Goal: Communication & Community: Share content

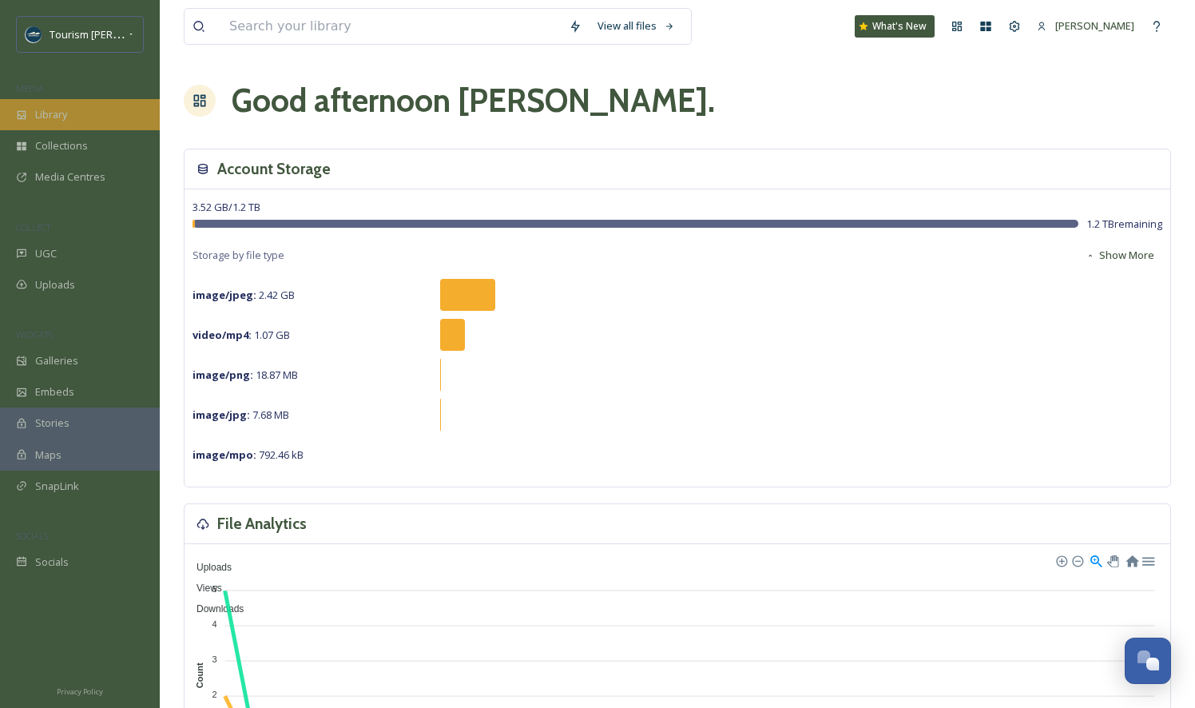
click at [73, 123] on div "Library" at bounding box center [80, 114] width 160 height 31
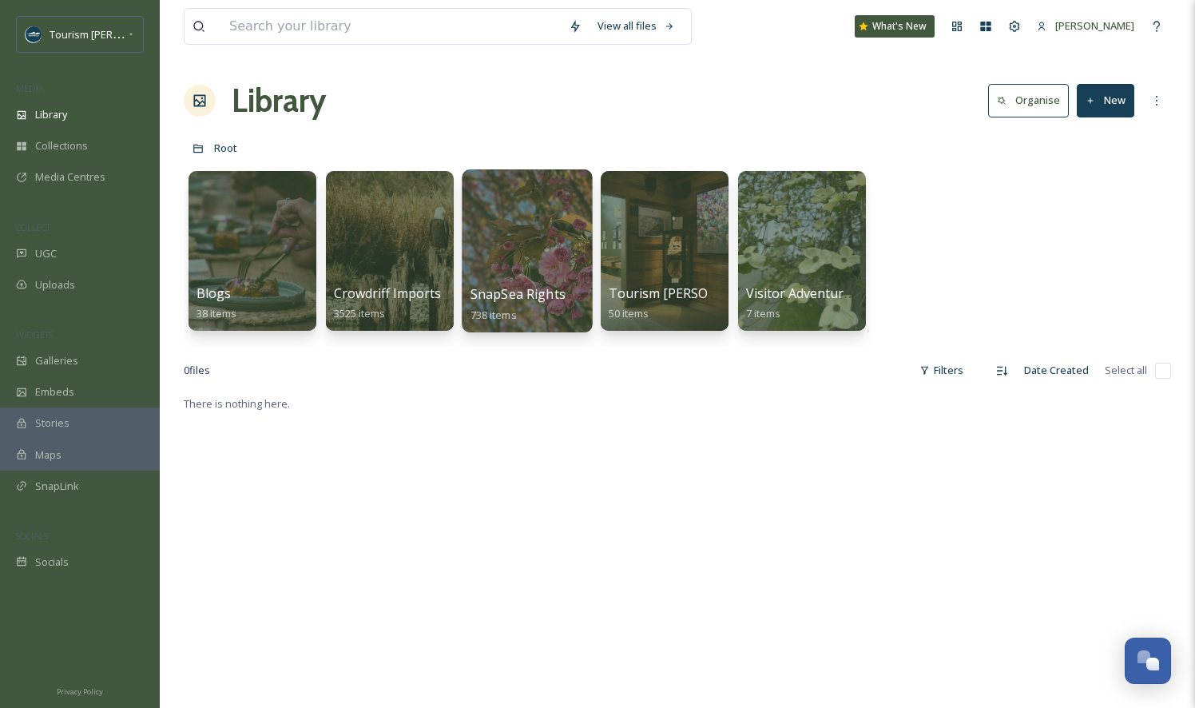
click at [523, 237] on div at bounding box center [527, 250] width 130 height 163
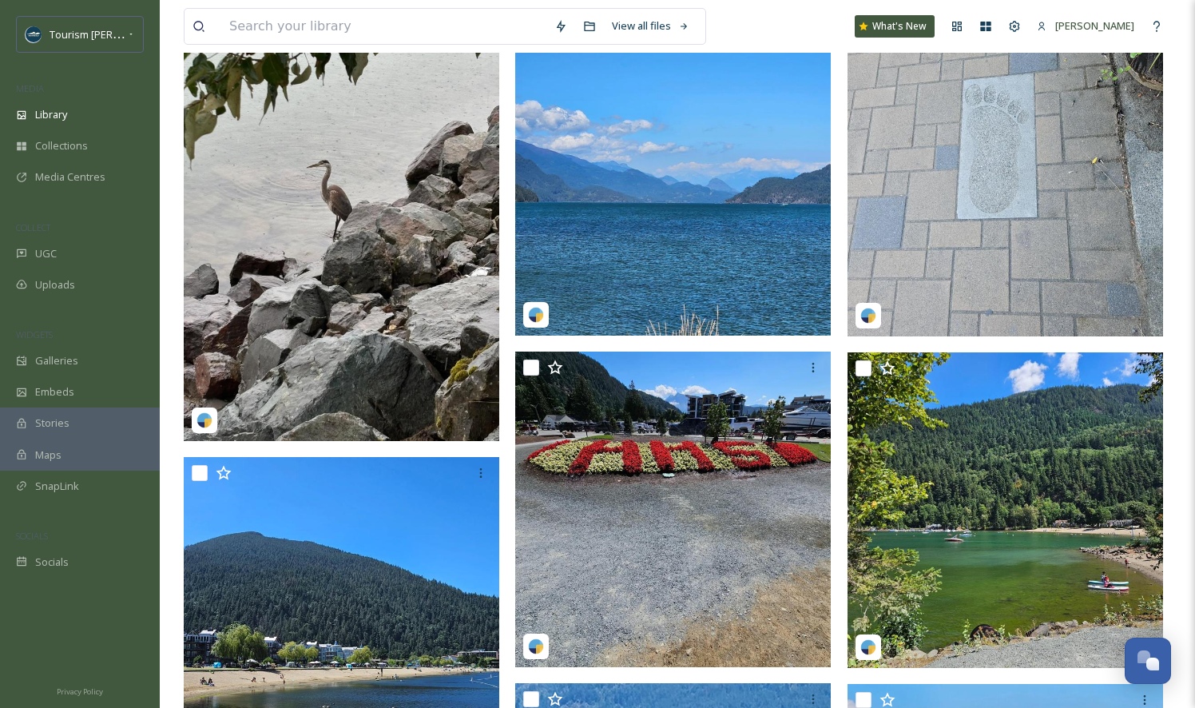
scroll to position [642, 0]
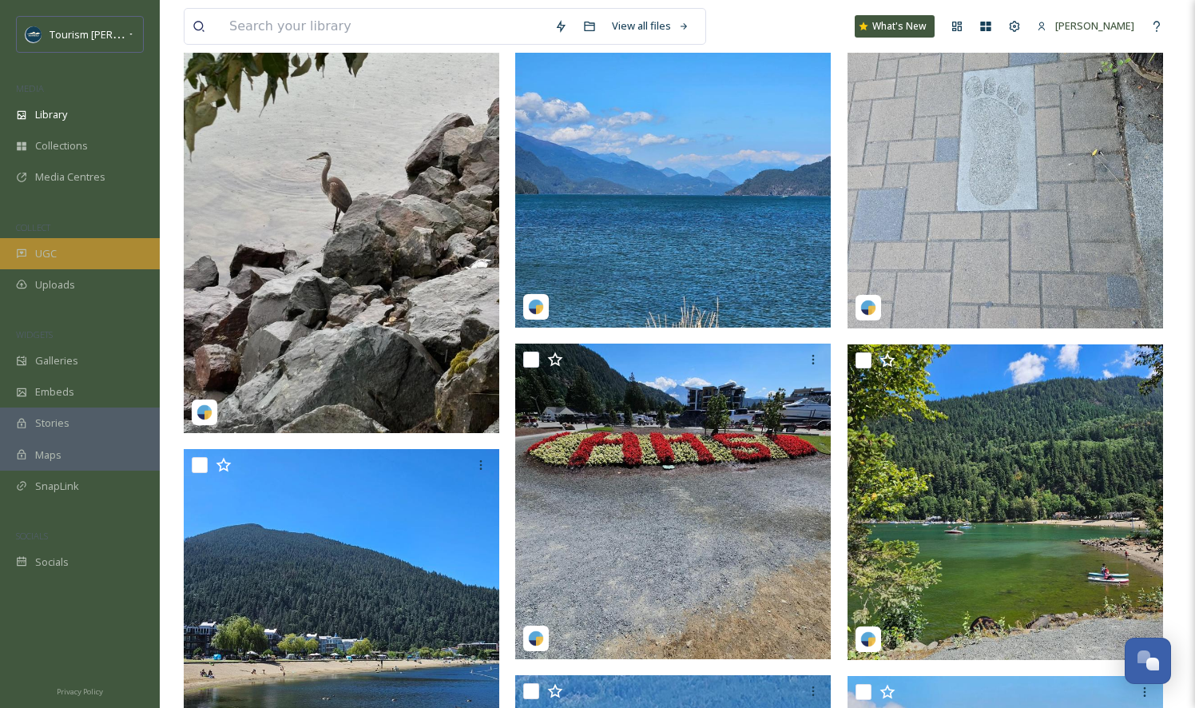
click at [56, 254] on span "UGC" at bounding box center [46, 253] width 22 height 15
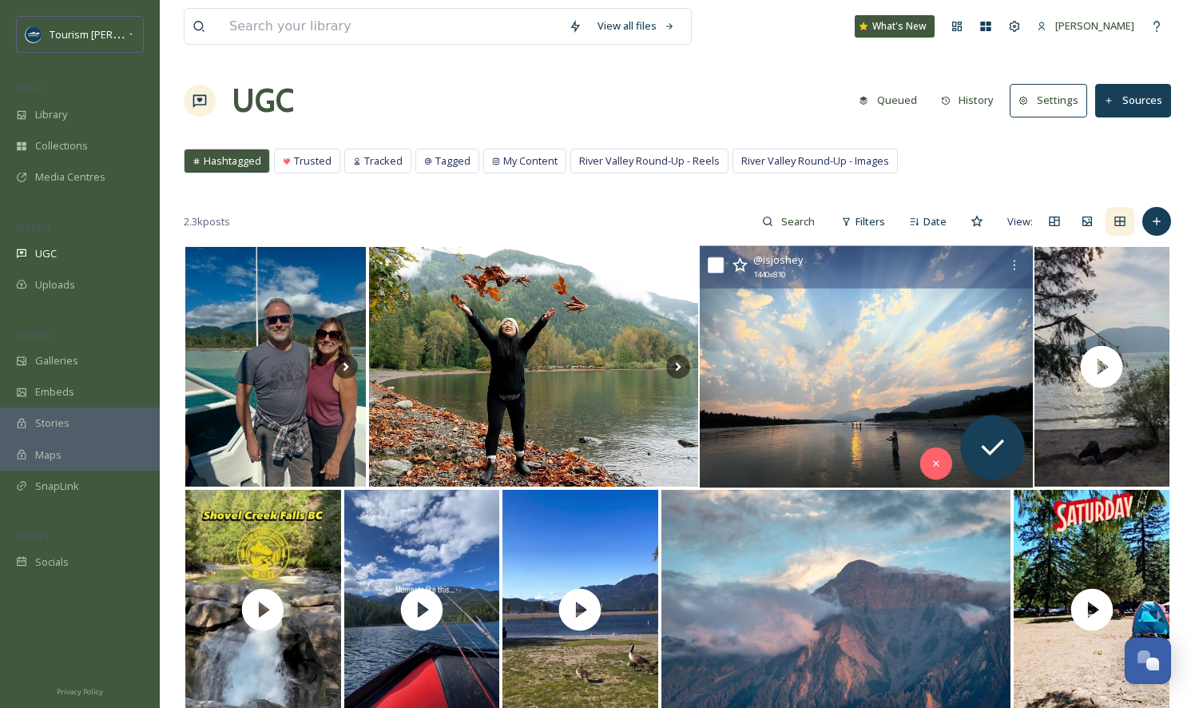
click at [800, 403] on img at bounding box center [866, 367] width 333 height 242
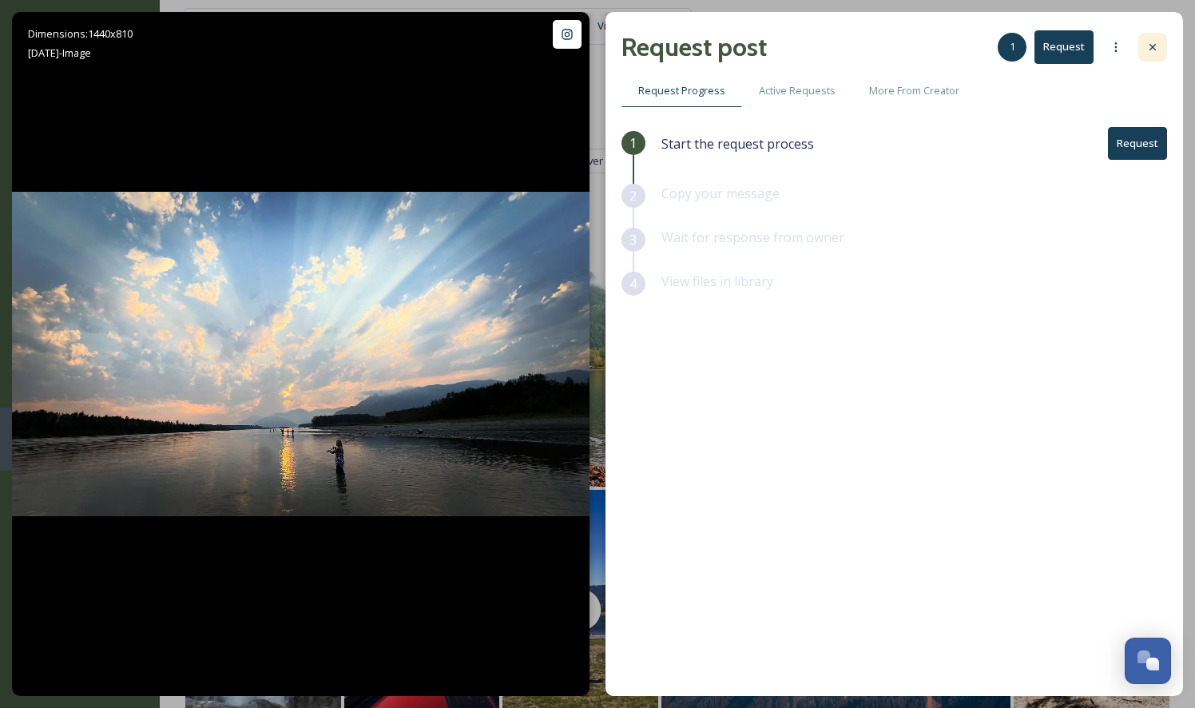
click at [1155, 47] on icon at bounding box center [1152, 47] width 13 height 13
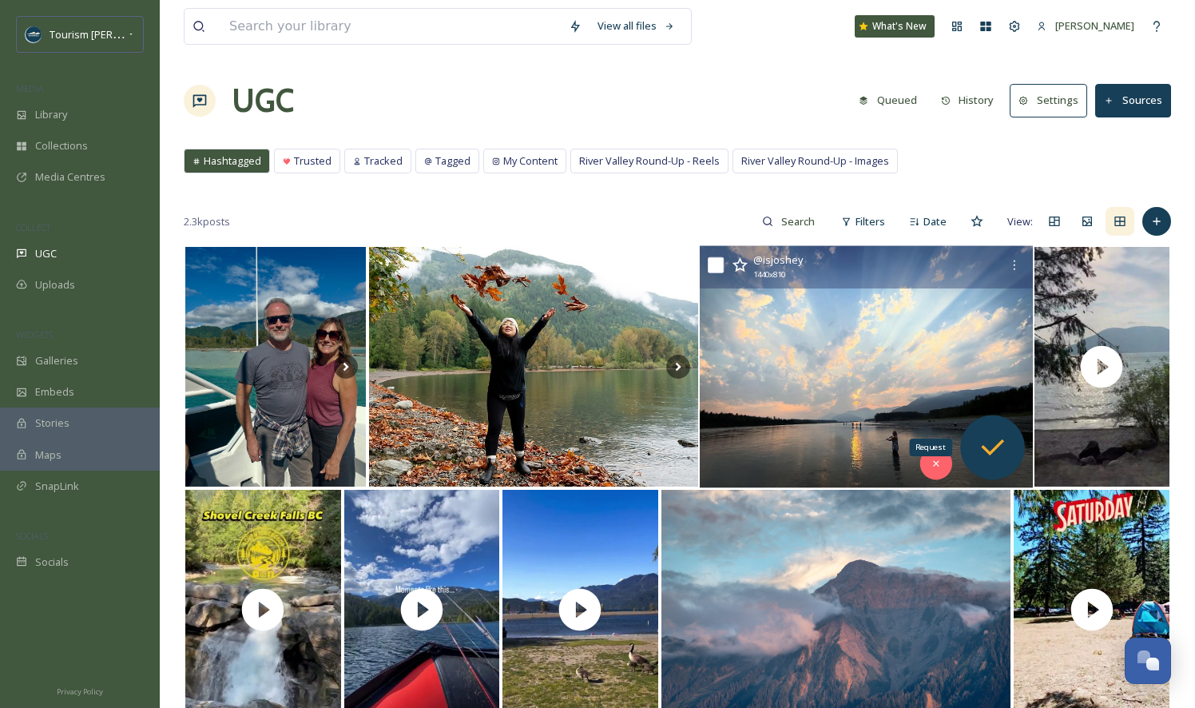
click at [991, 438] on icon at bounding box center [992, 447] width 32 height 32
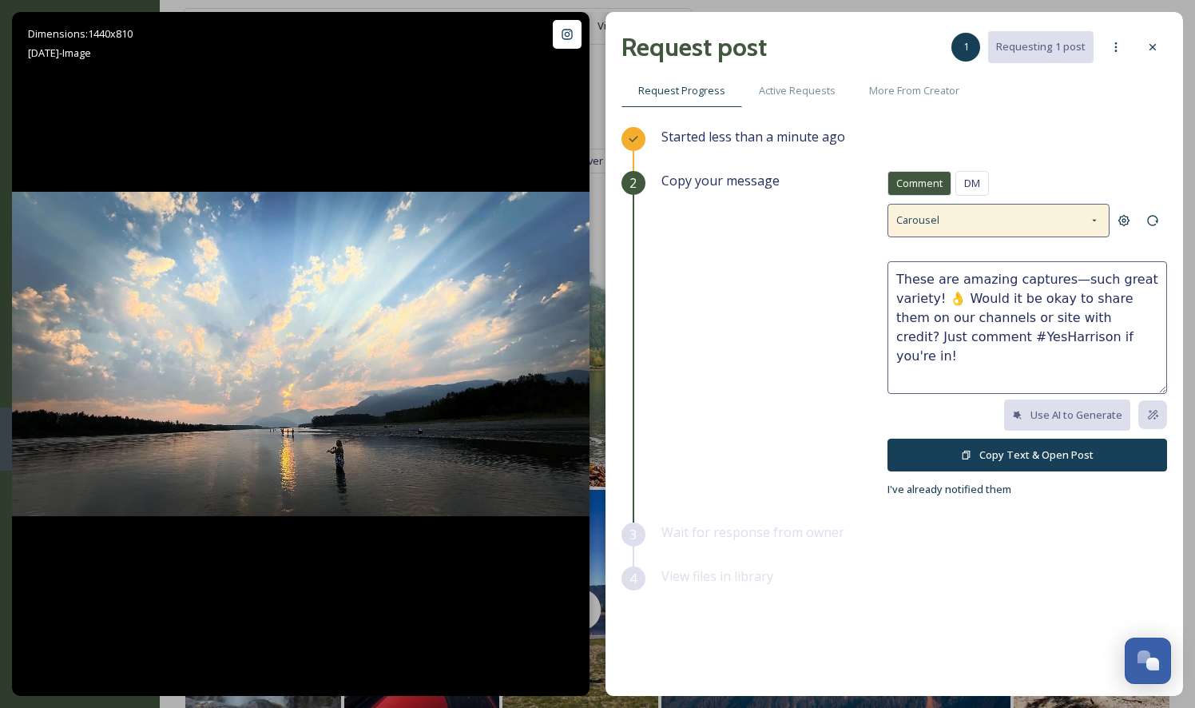
click at [1089, 214] on icon at bounding box center [1094, 220] width 13 height 13
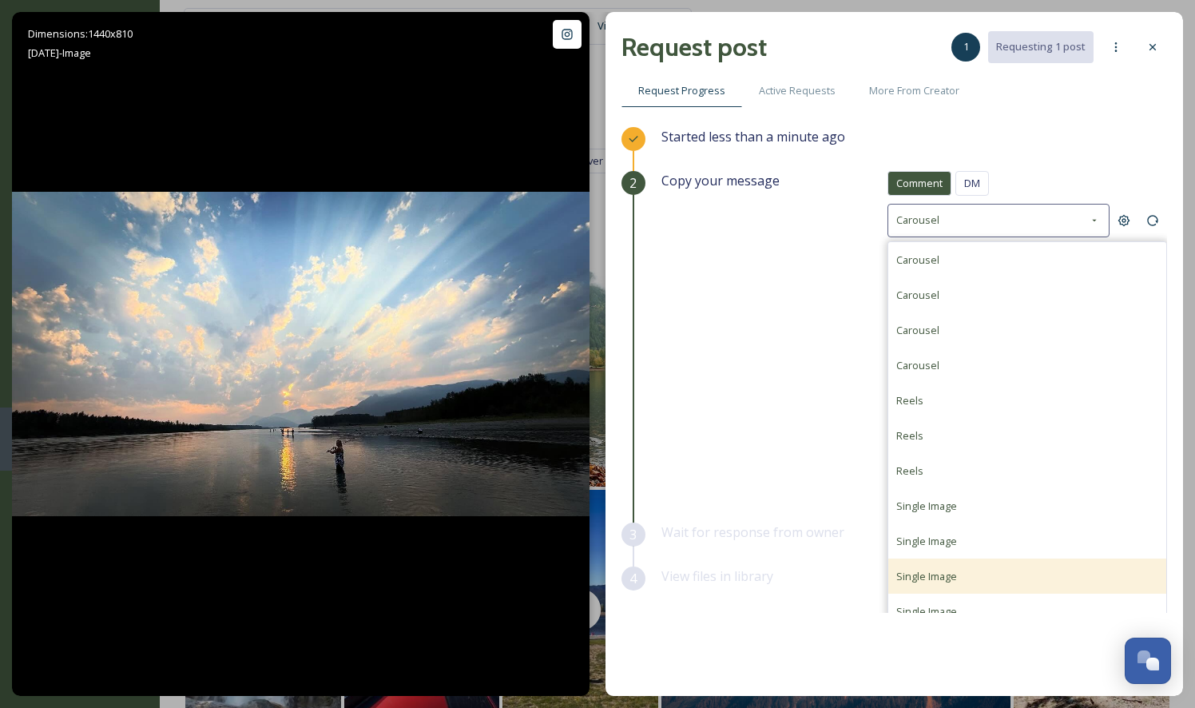
click at [940, 575] on span "Single Image" at bounding box center [926, 576] width 61 height 14
type textarea "Wow—this captures the vibe perfectly! 🙌 Would you mind if we shared it (with cr…"
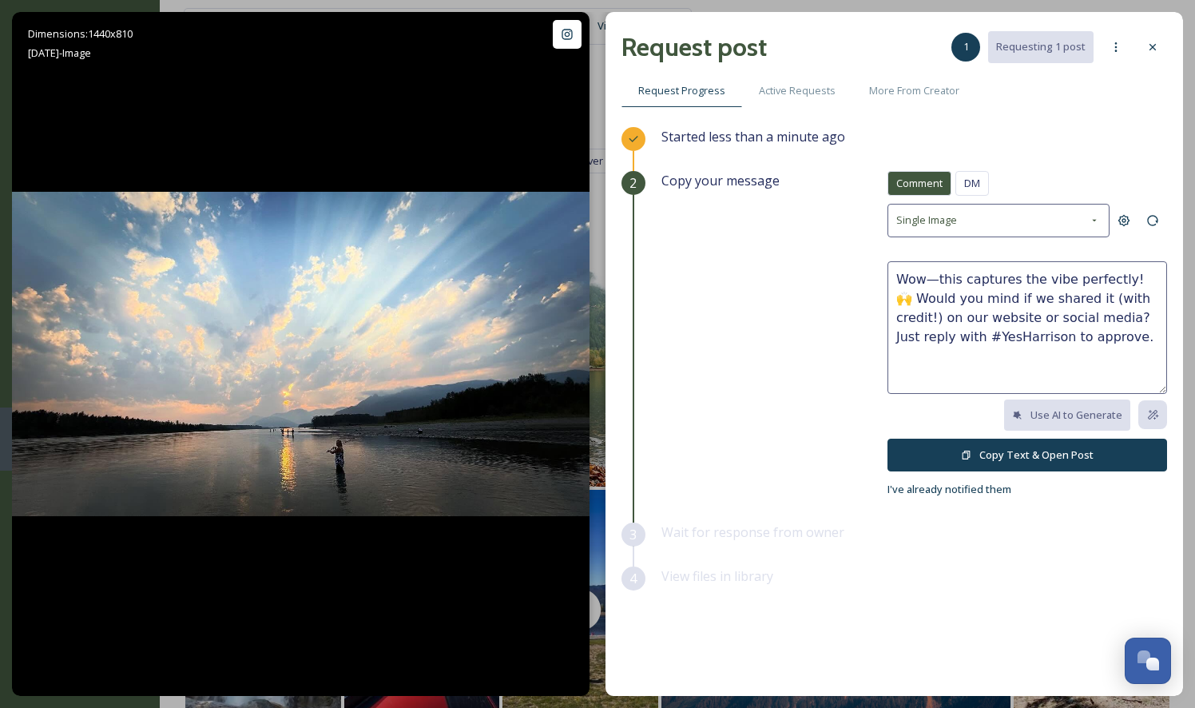
click at [1039, 451] on button "Copy Text & Open Post" at bounding box center [1027, 454] width 280 height 33
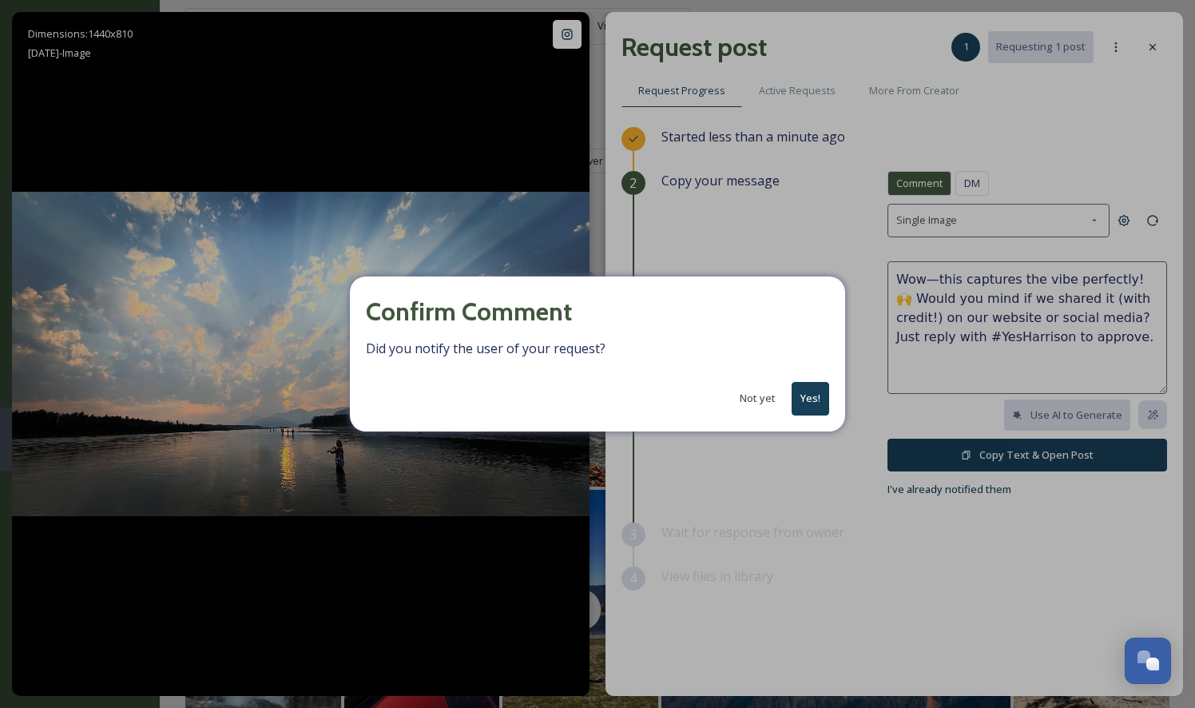
click at [756, 397] on button "Not yet" at bounding box center [758, 398] width 52 height 31
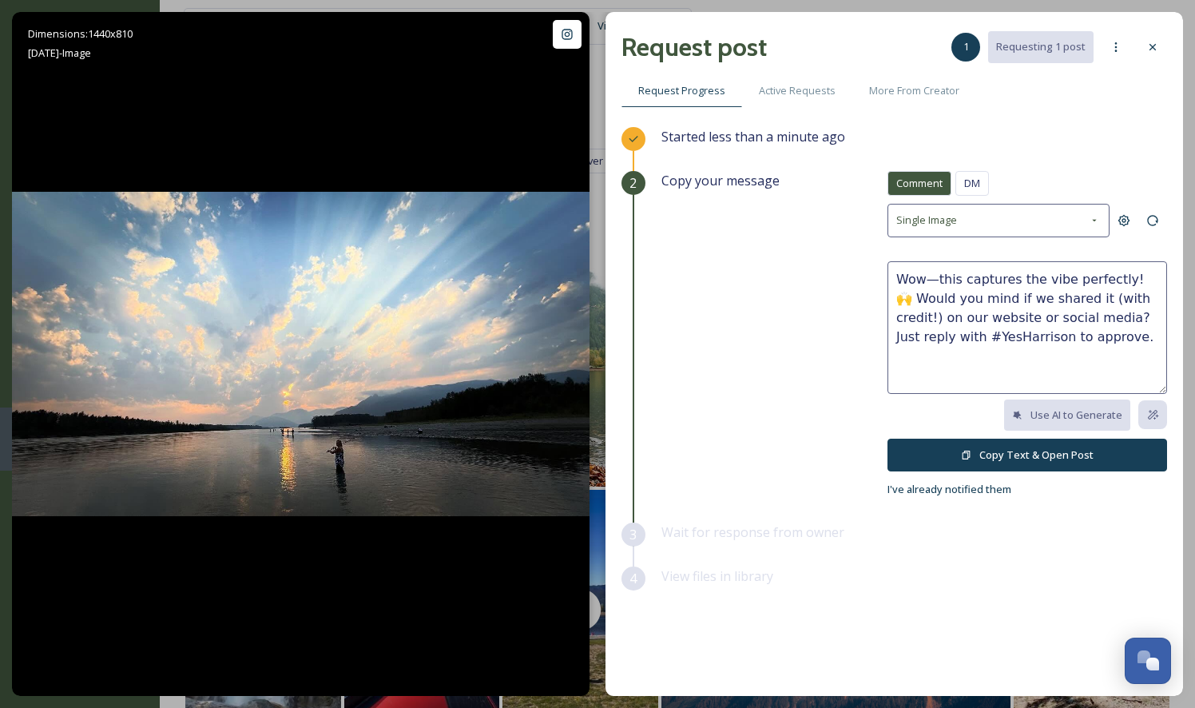
click at [998, 454] on button "Copy Text & Open Post" at bounding box center [1027, 454] width 280 height 33
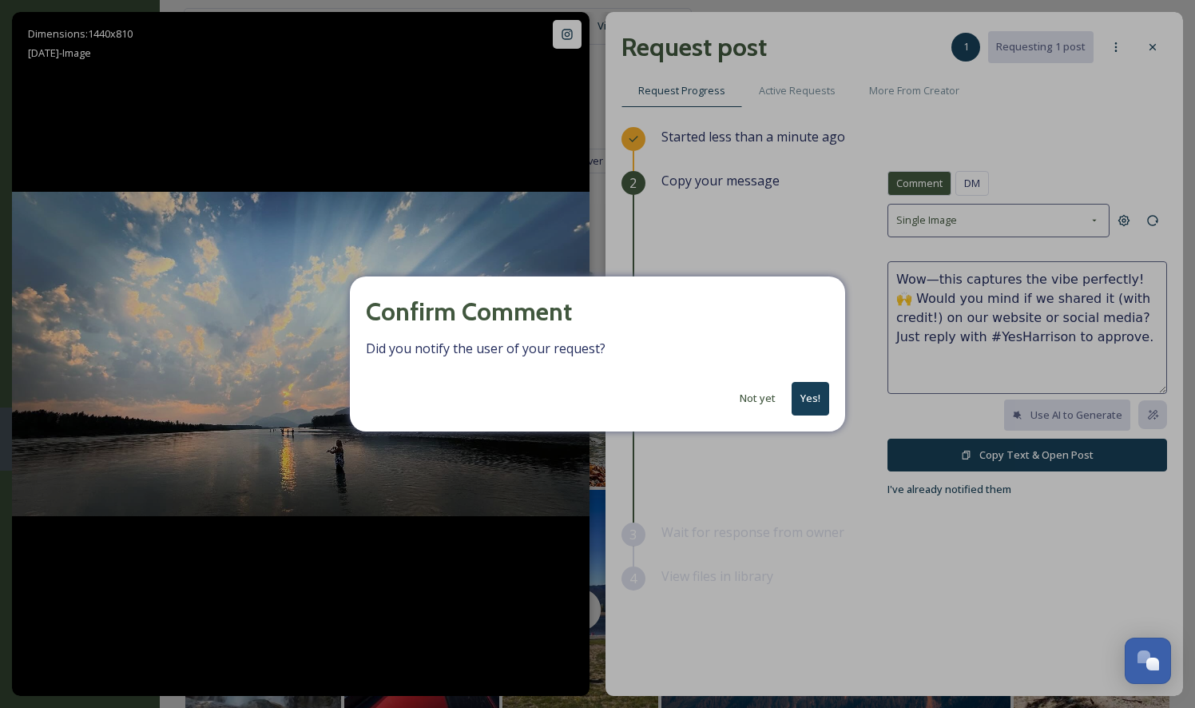
click at [803, 390] on button "Yes!" at bounding box center [810, 398] width 38 height 33
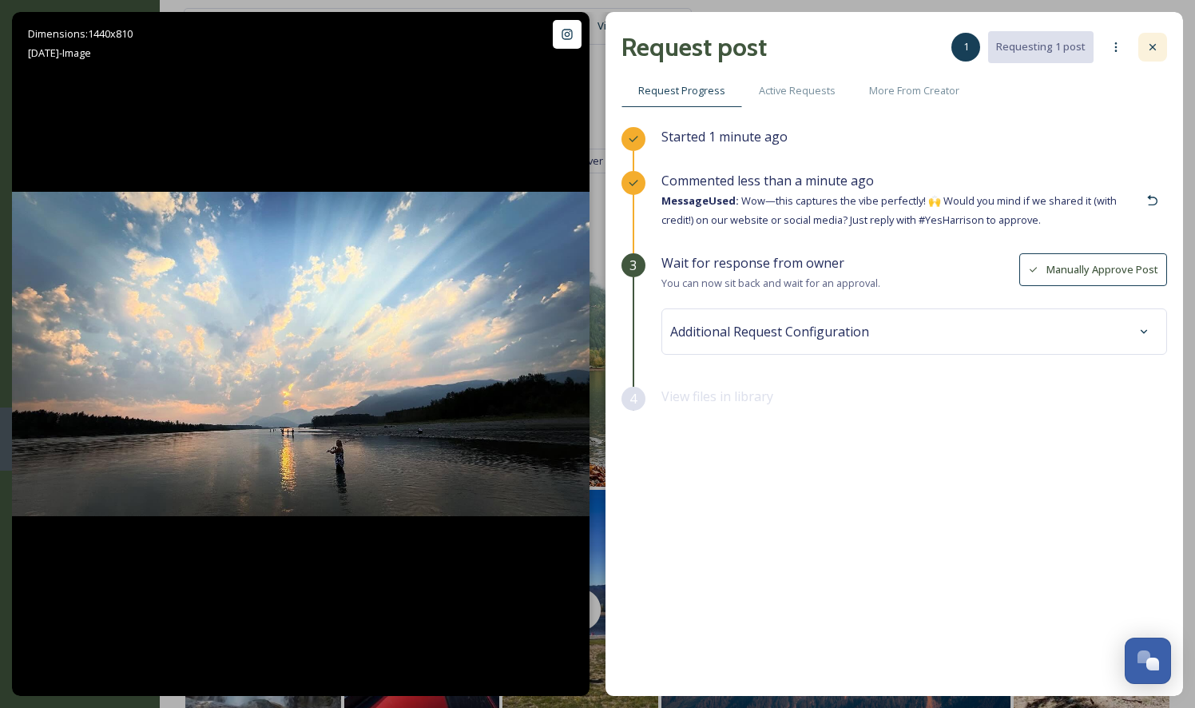
click at [1151, 49] on icon at bounding box center [1152, 47] width 6 height 6
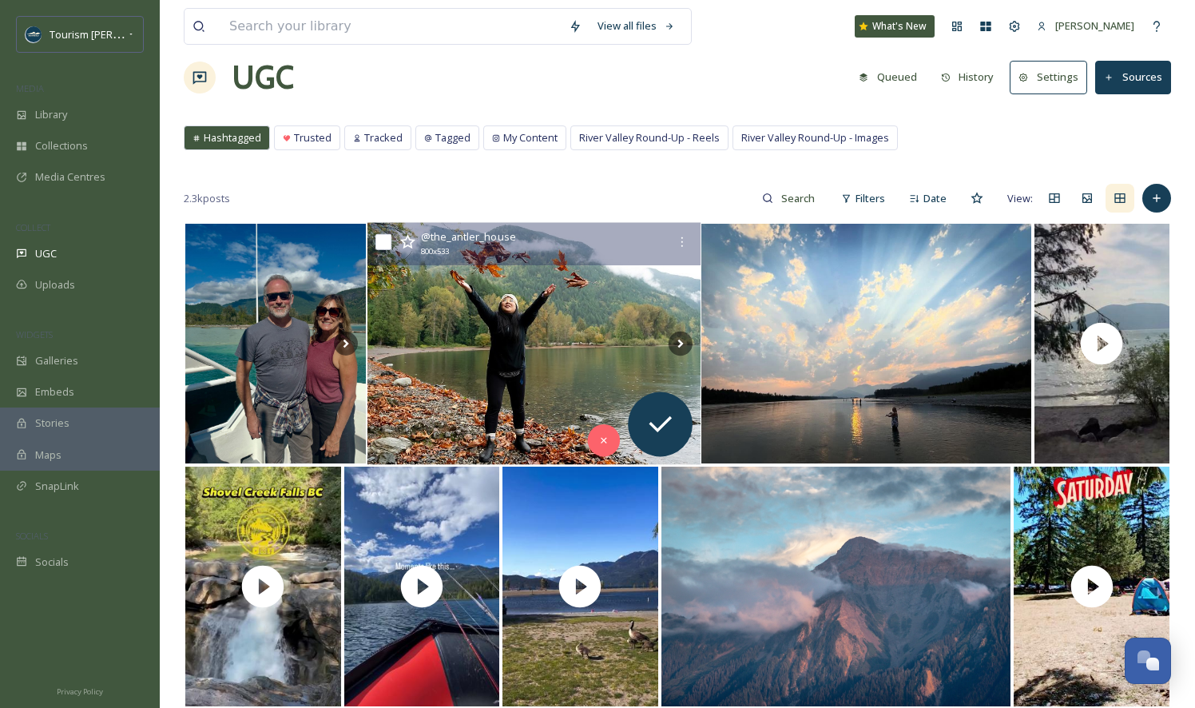
scroll to position [27, 0]
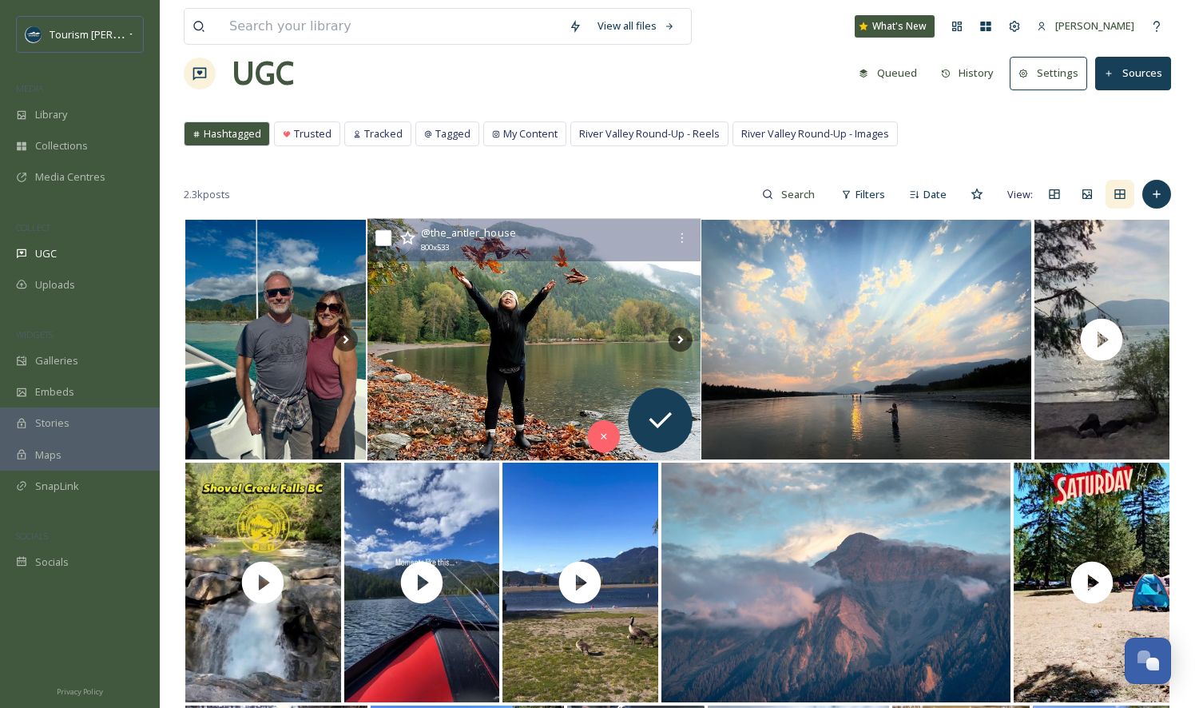
click at [511, 382] on img at bounding box center [533, 340] width 333 height 242
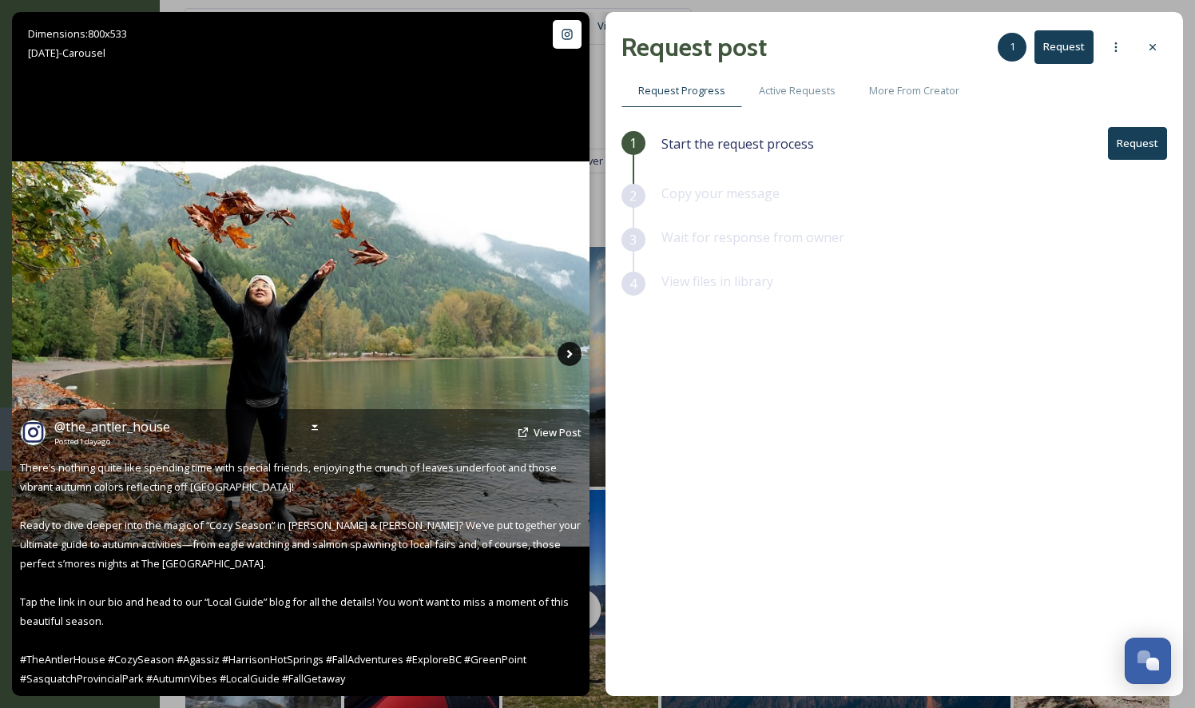
click at [569, 352] on icon at bounding box center [569, 354] width 6 height 9
click at [569, 348] on icon at bounding box center [569, 354] width 24 height 24
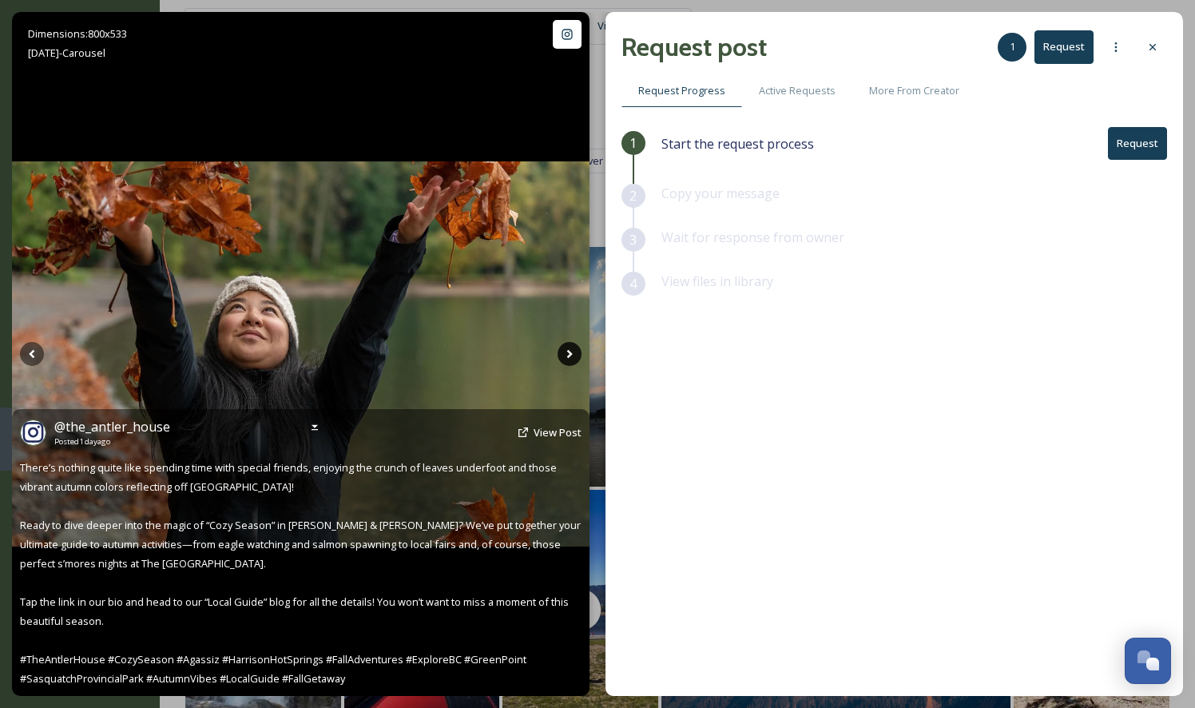
click at [569, 352] on icon at bounding box center [569, 354] width 6 height 9
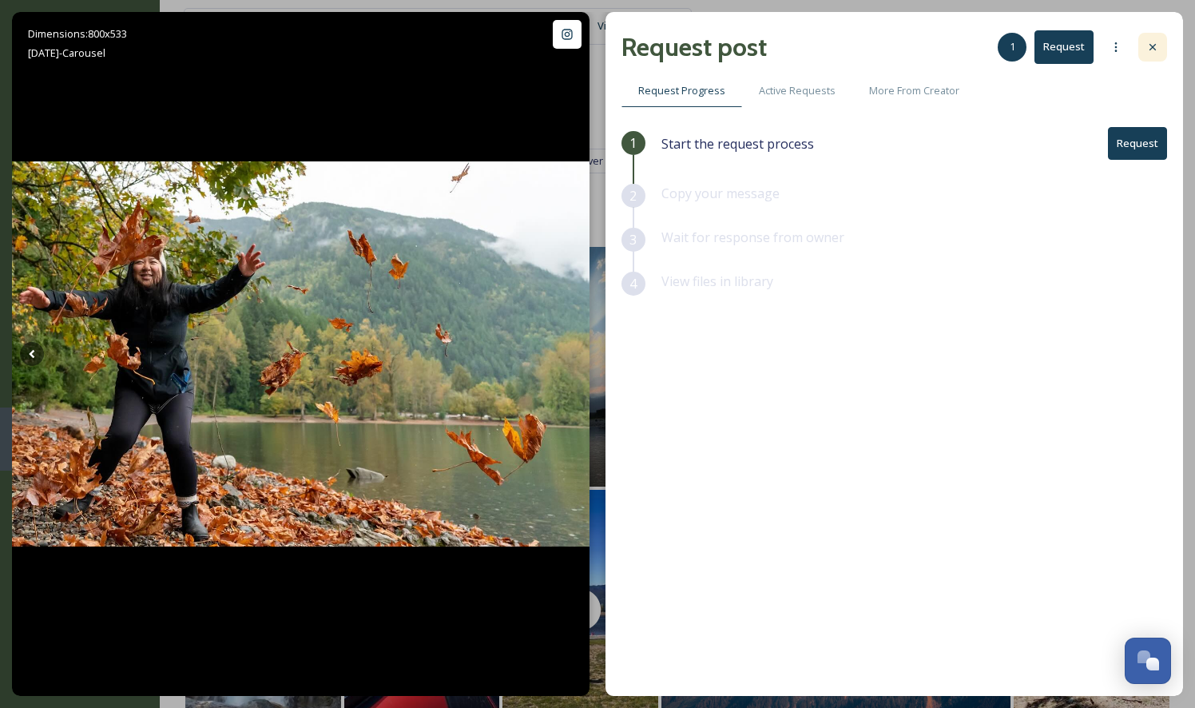
click at [1153, 48] on icon at bounding box center [1152, 47] width 6 height 6
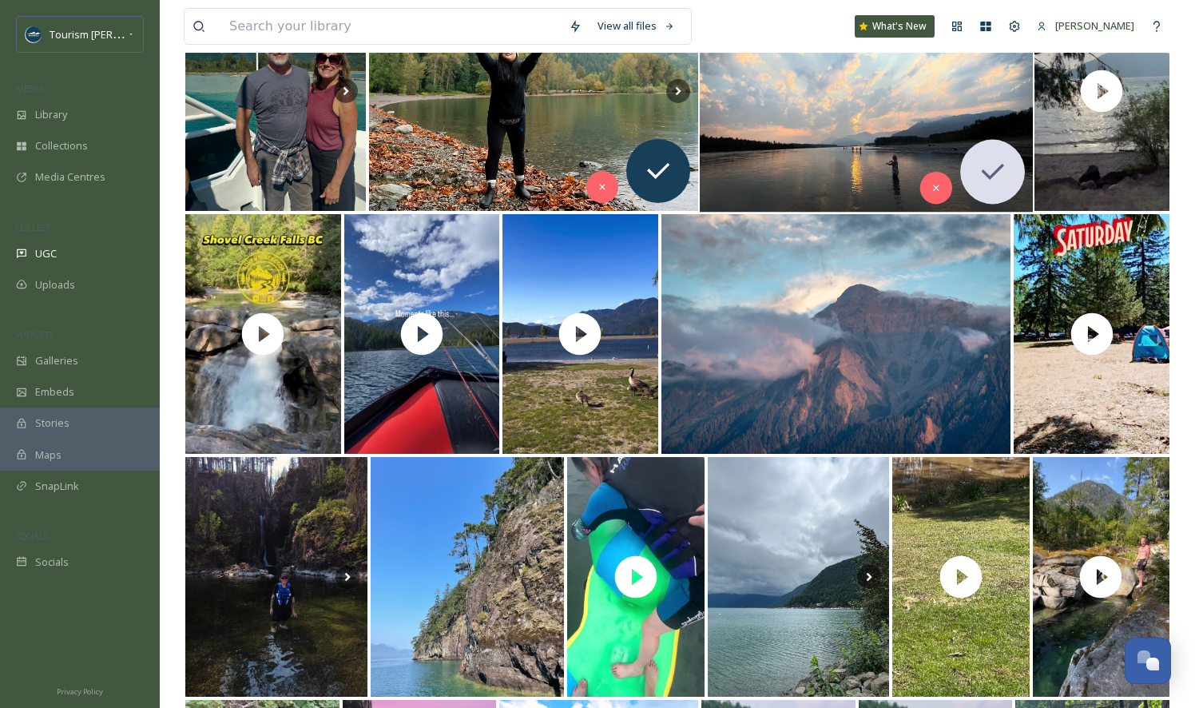
scroll to position [284, 0]
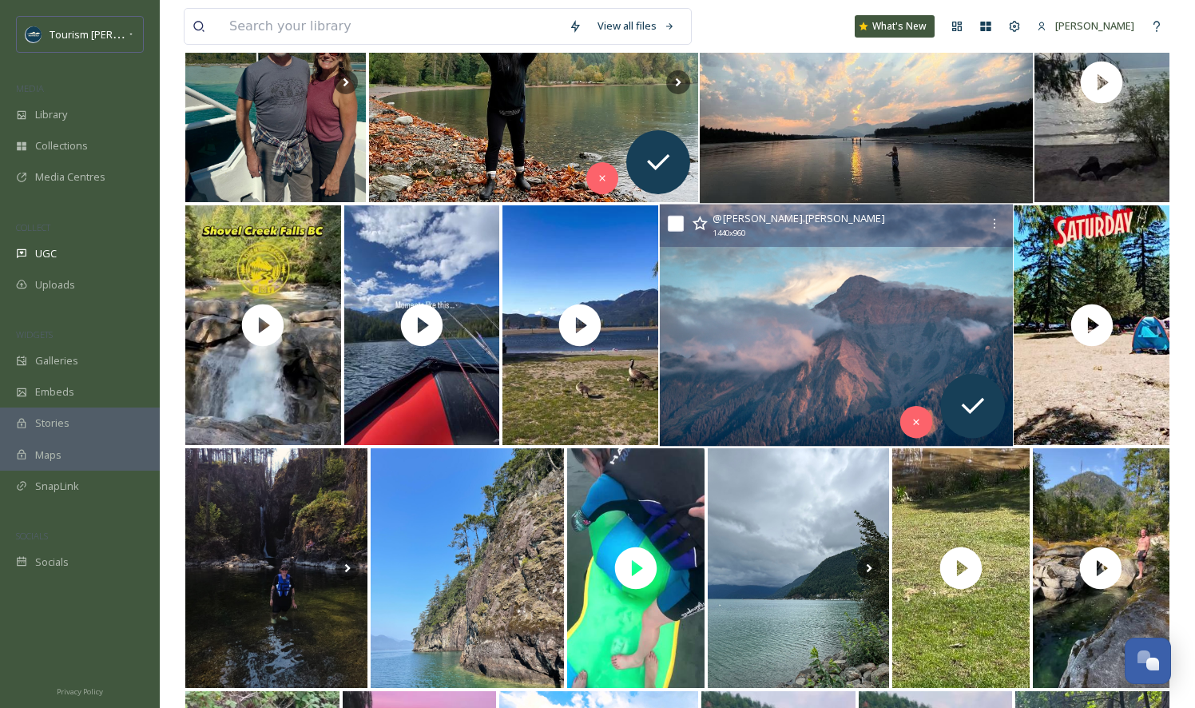
click at [730, 375] on img at bounding box center [835, 325] width 353 height 242
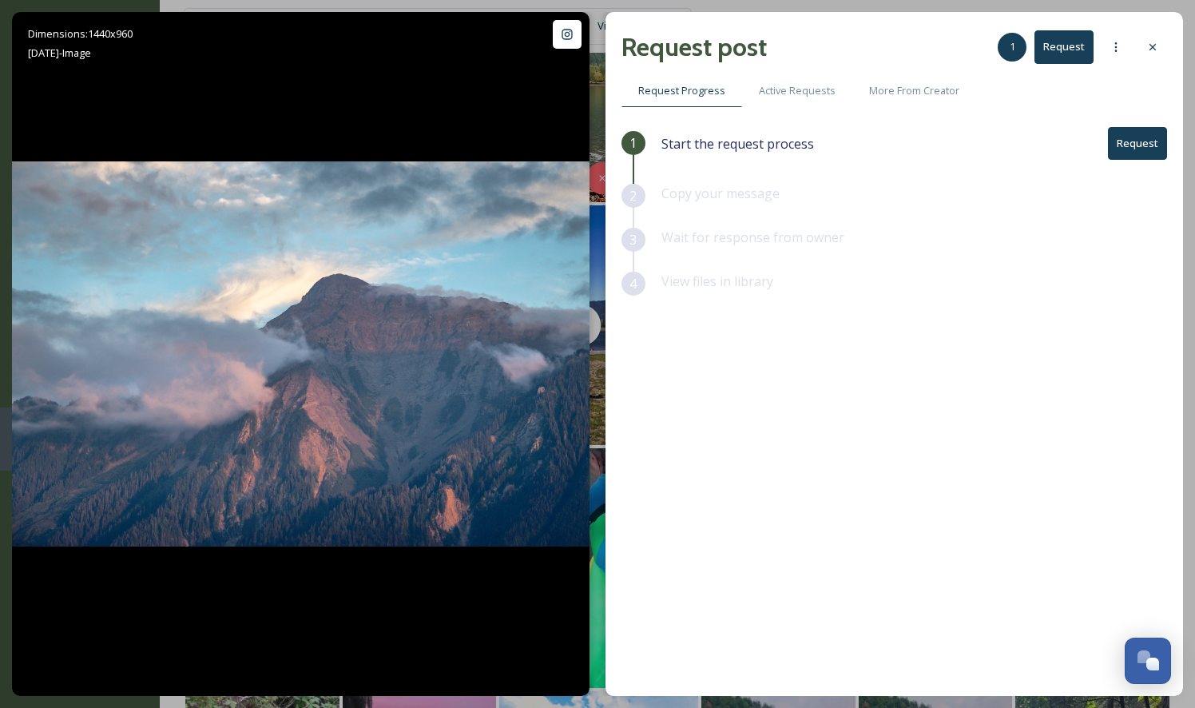
click at [1123, 144] on button "Request" at bounding box center [1137, 143] width 59 height 33
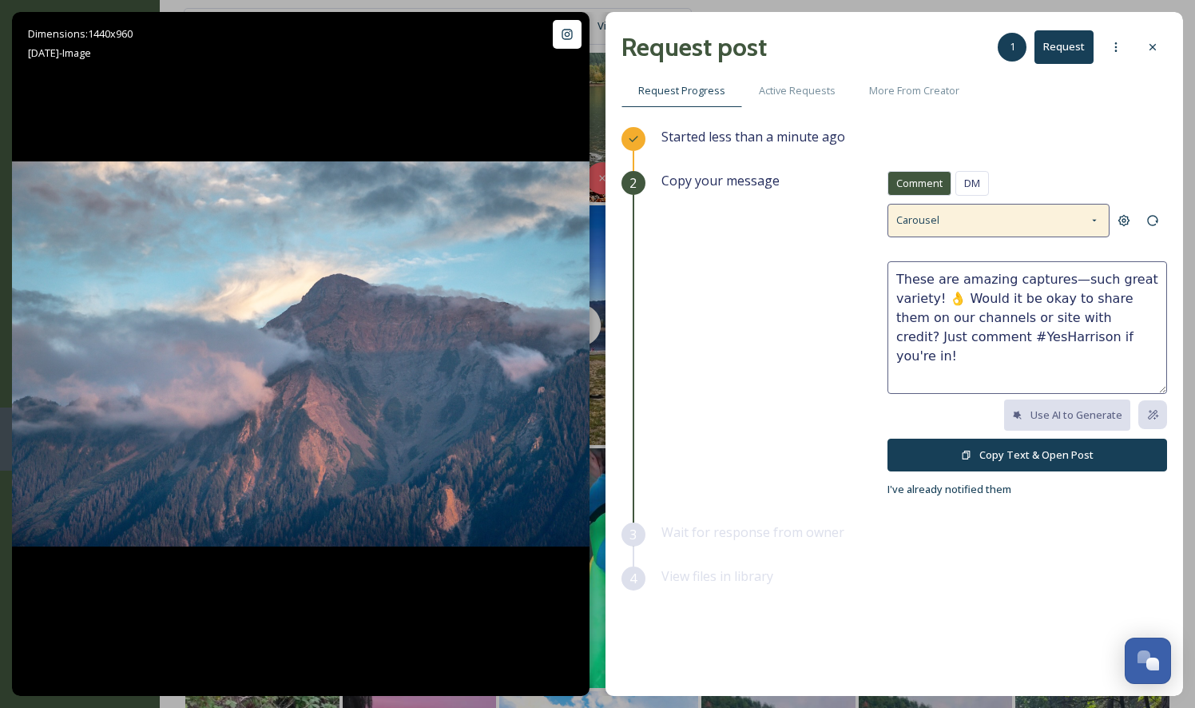
click at [928, 228] on div "Carousel" at bounding box center [998, 220] width 222 height 33
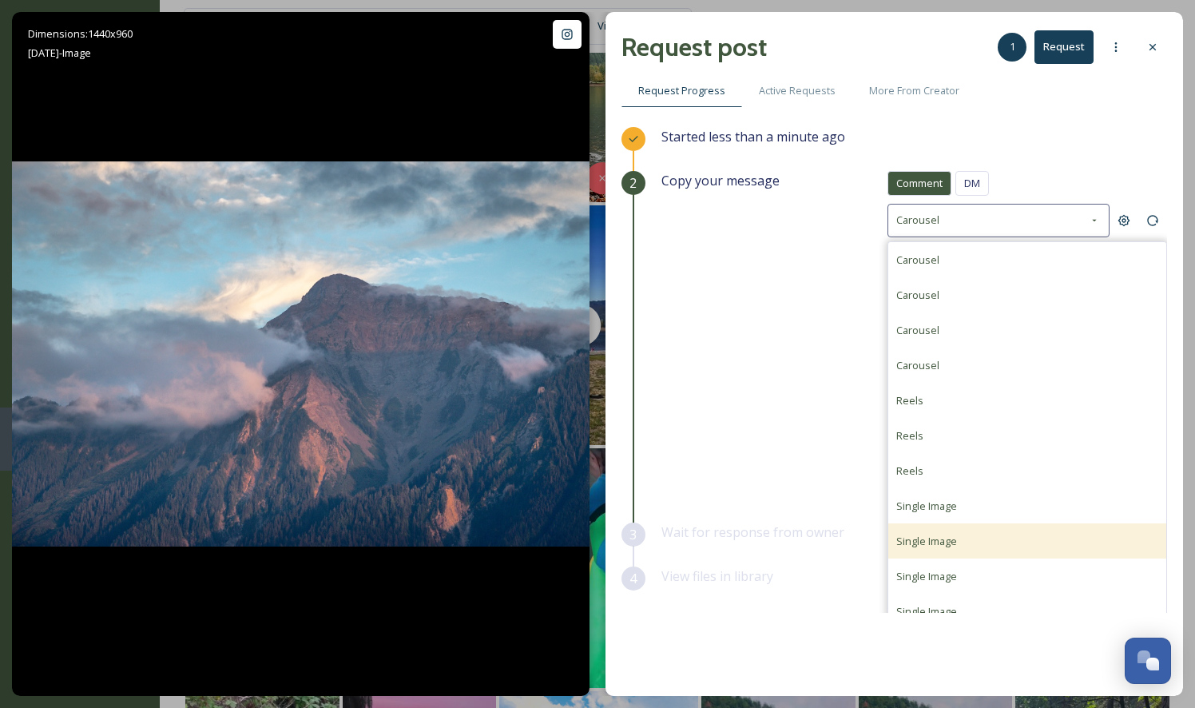
click at [903, 531] on div "Single Image" at bounding box center [926, 540] width 61 height 19
type textarea "Love this shot! Is it alright if we share your photo on our social channels or …"
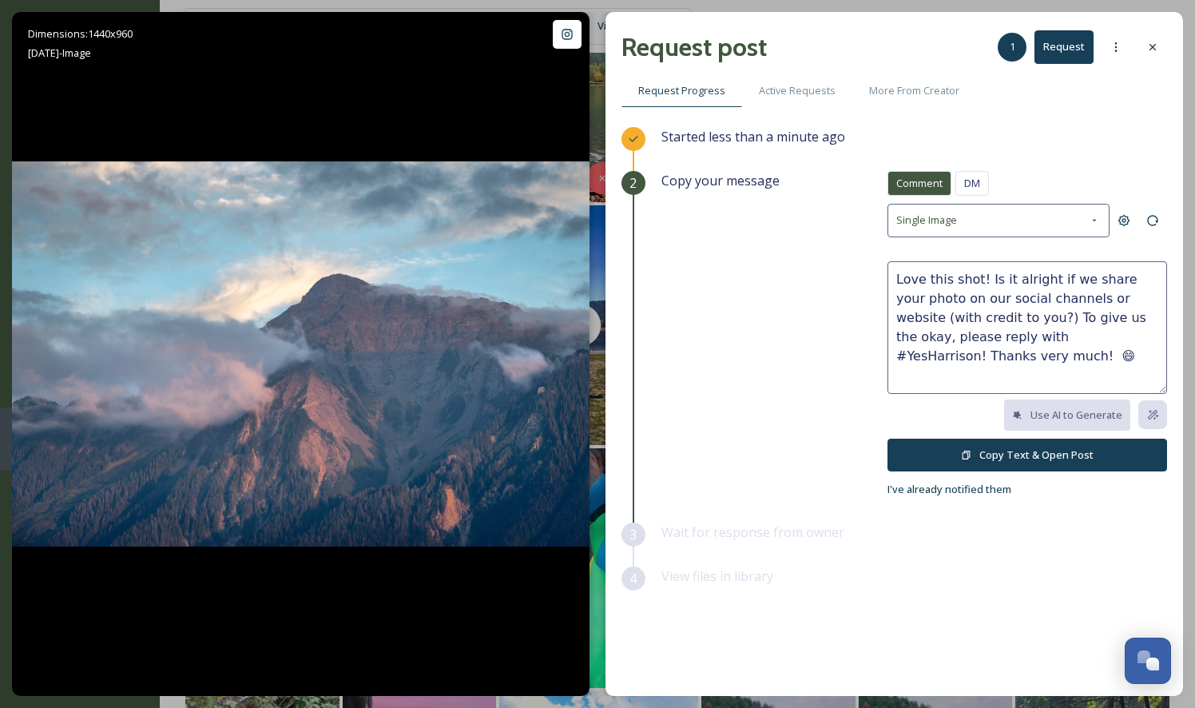
click at [982, 452] on button "Copy Text & Open Post" at bounding box center [1027, 454] width 280 height 33
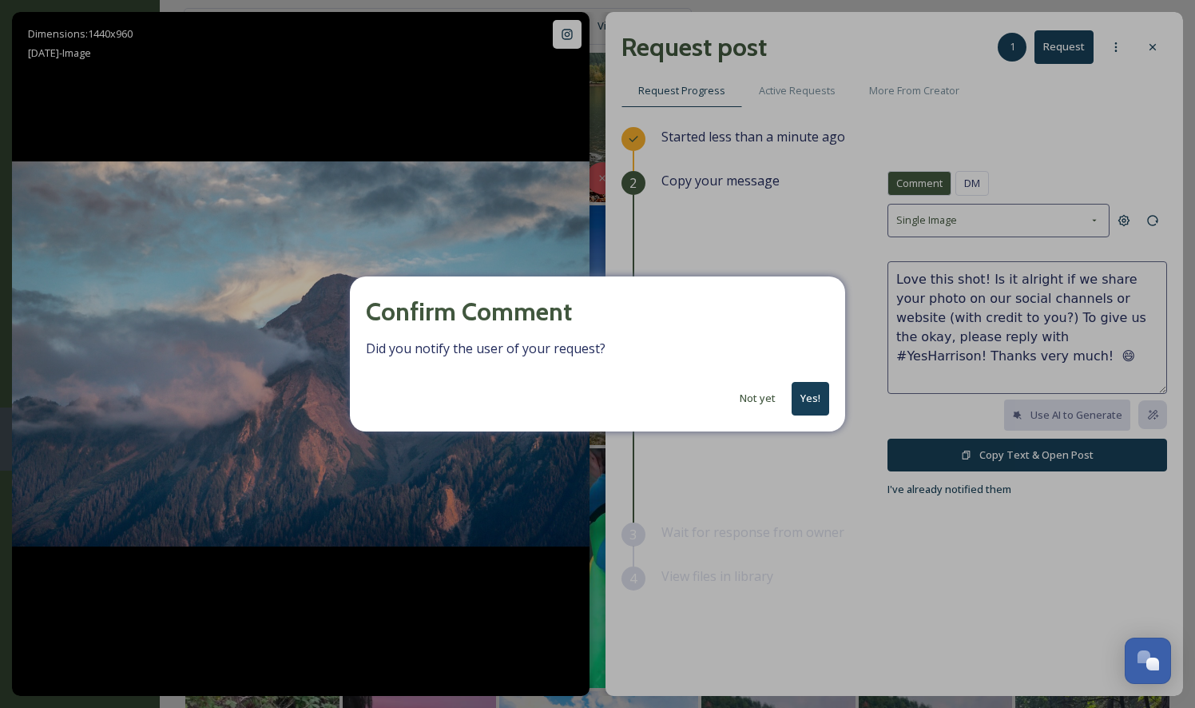
click at [802, 396] on button "Yes!" at bounding box center [810, 398] width 38 height 33
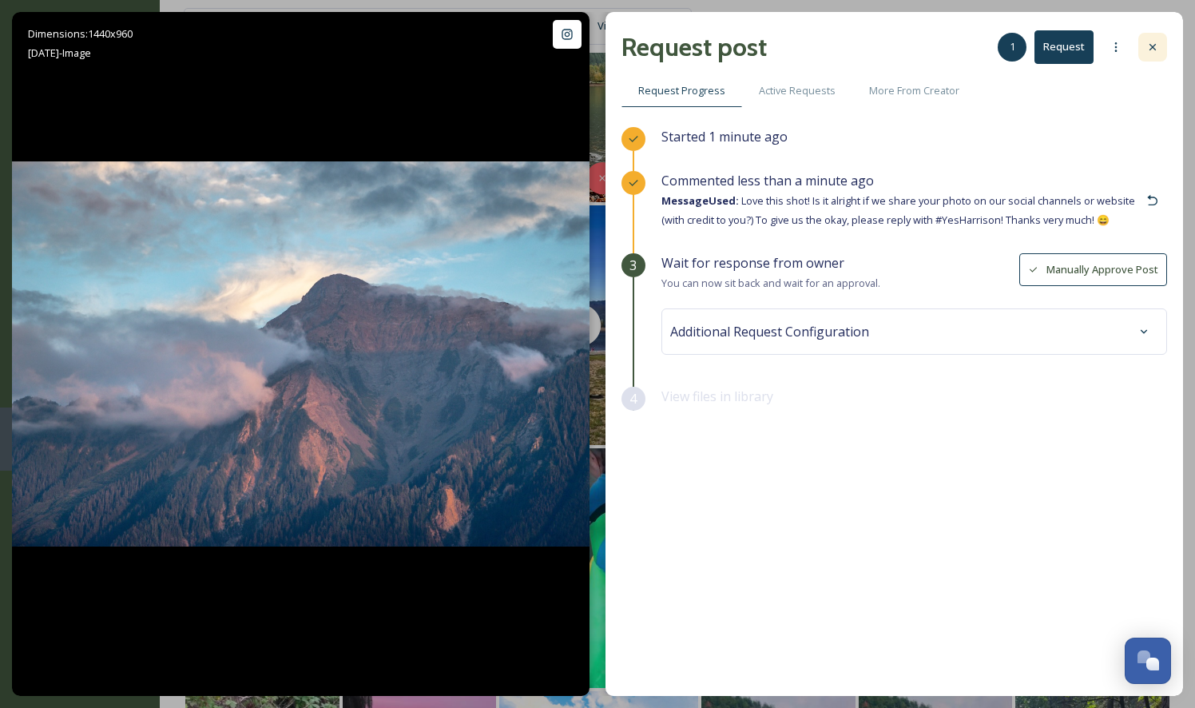
click at [1158, 50] on icon at bounding box center [1152, 47] width 13 height 13
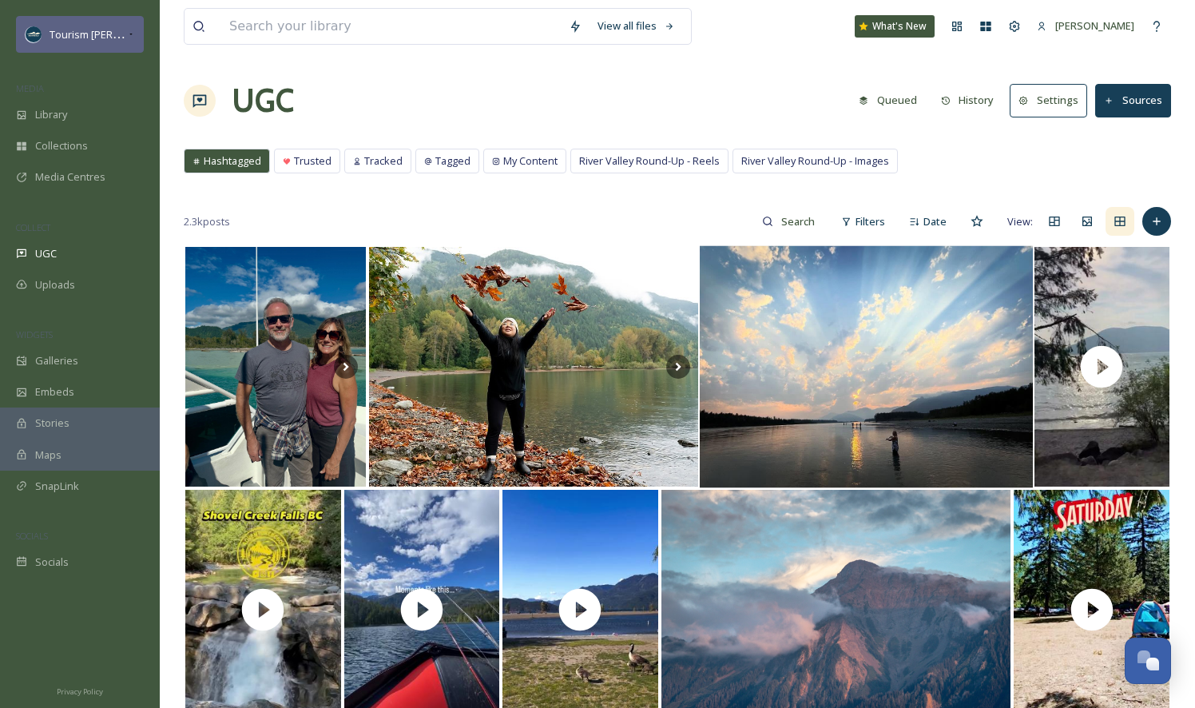
click at [127, 30] on icon at bounding box center [131, 34] width 8 height 13
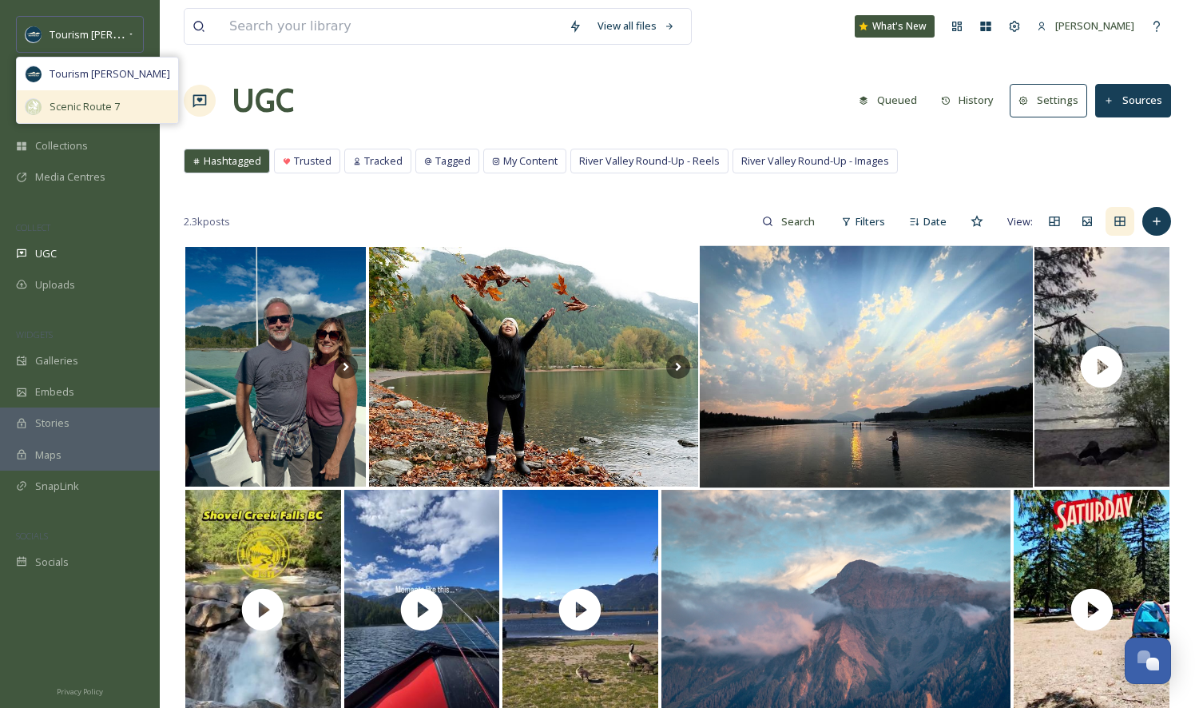
click at [88, 104] on span "Scenic Route 7" at bounding box center [85, 106] width 70 height 15
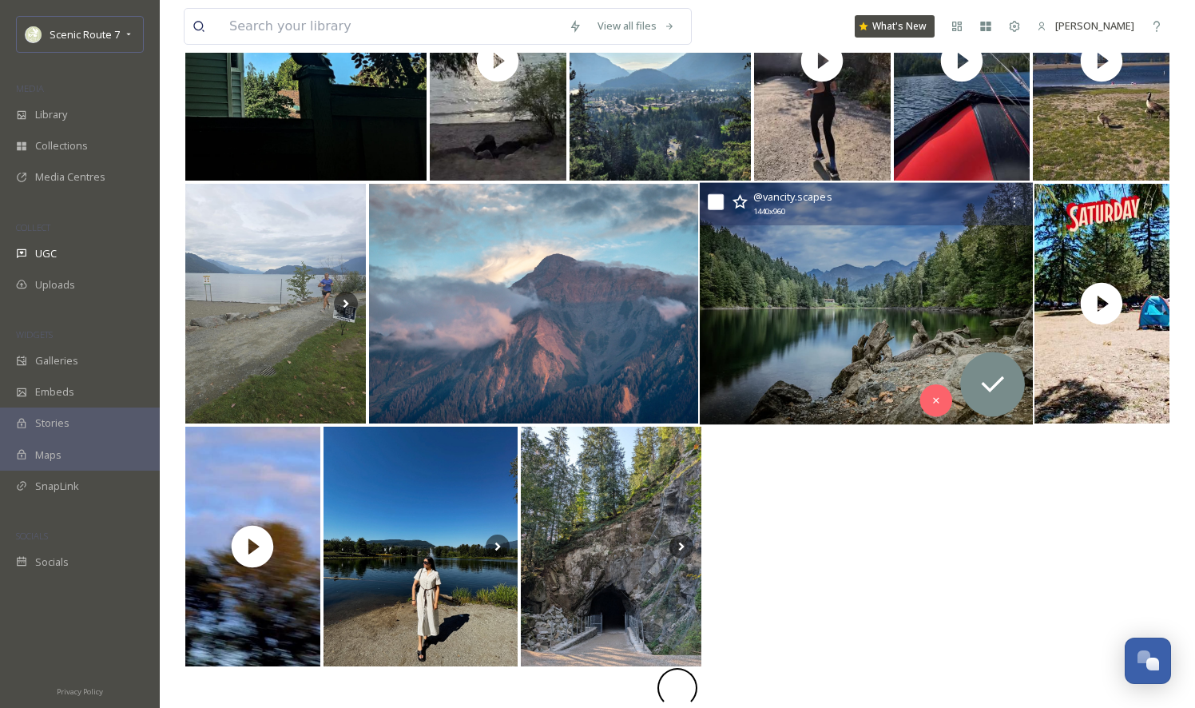
scroll to position [791, 0]
click at [859, 304] on img at bounding box center [866, 304] width 333 height 242
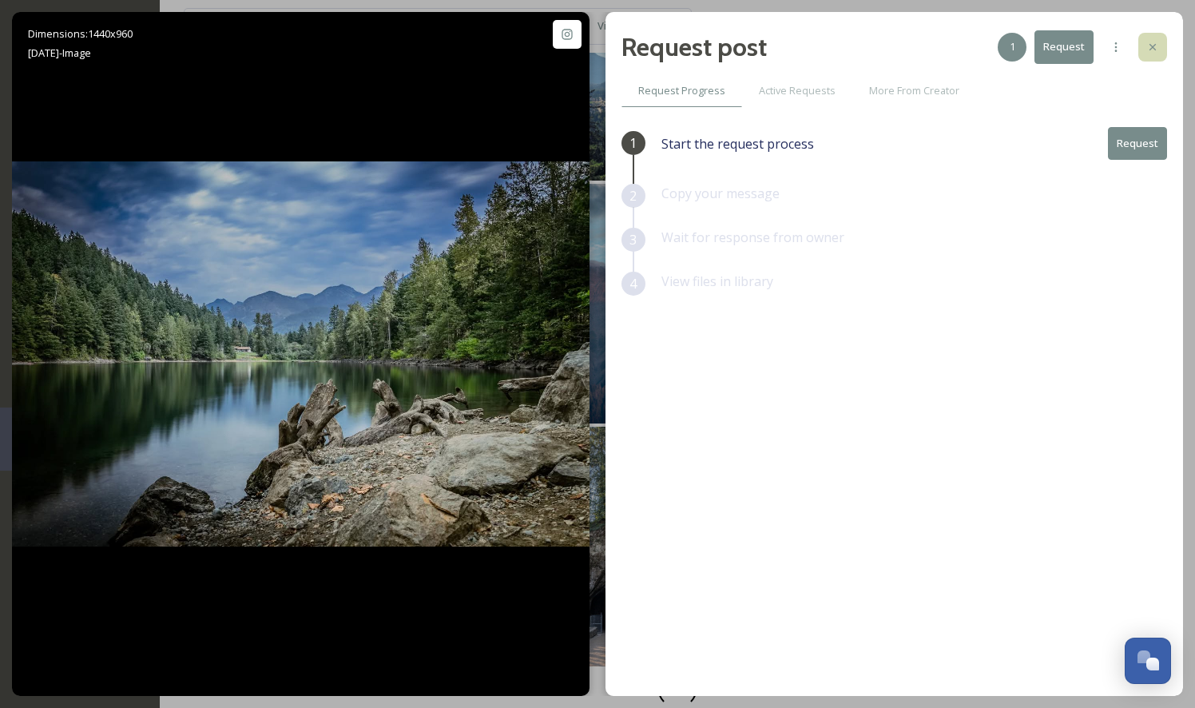
click at [1158, 43] on icon at bounding box center [1152, 47] width 13 height 13
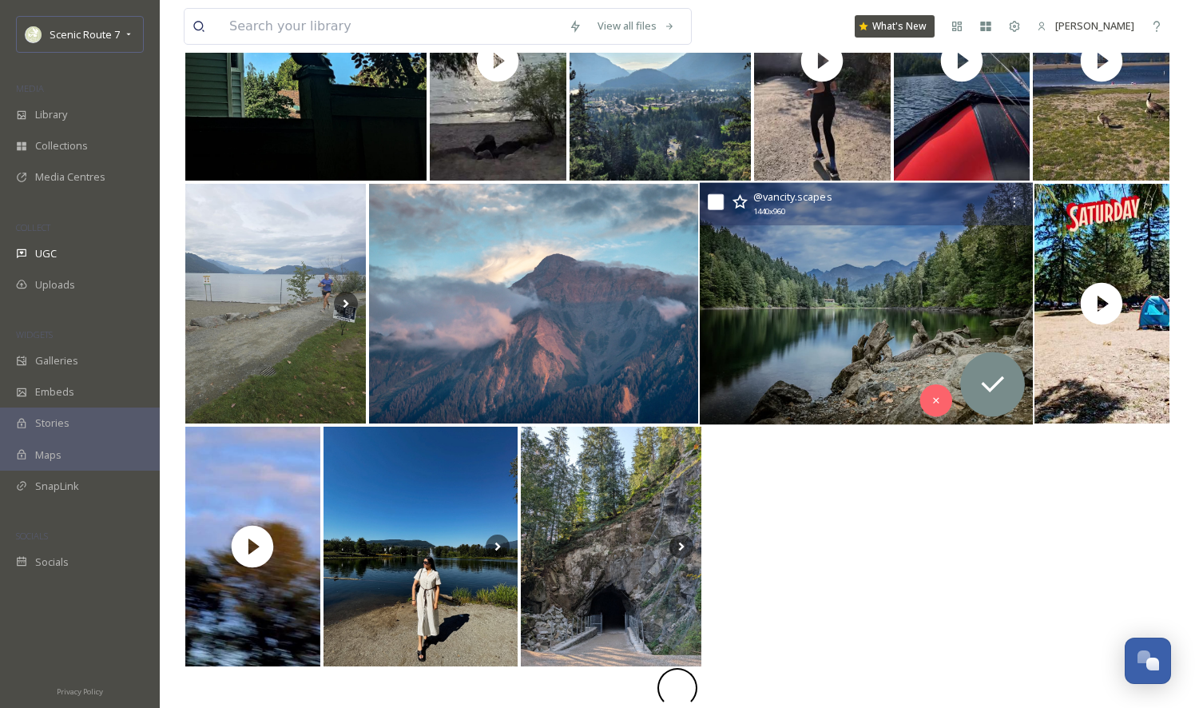
scroll to position [791, 0]
click at [837, 330] on img at bounding box center [866, 304] width 333 height 242
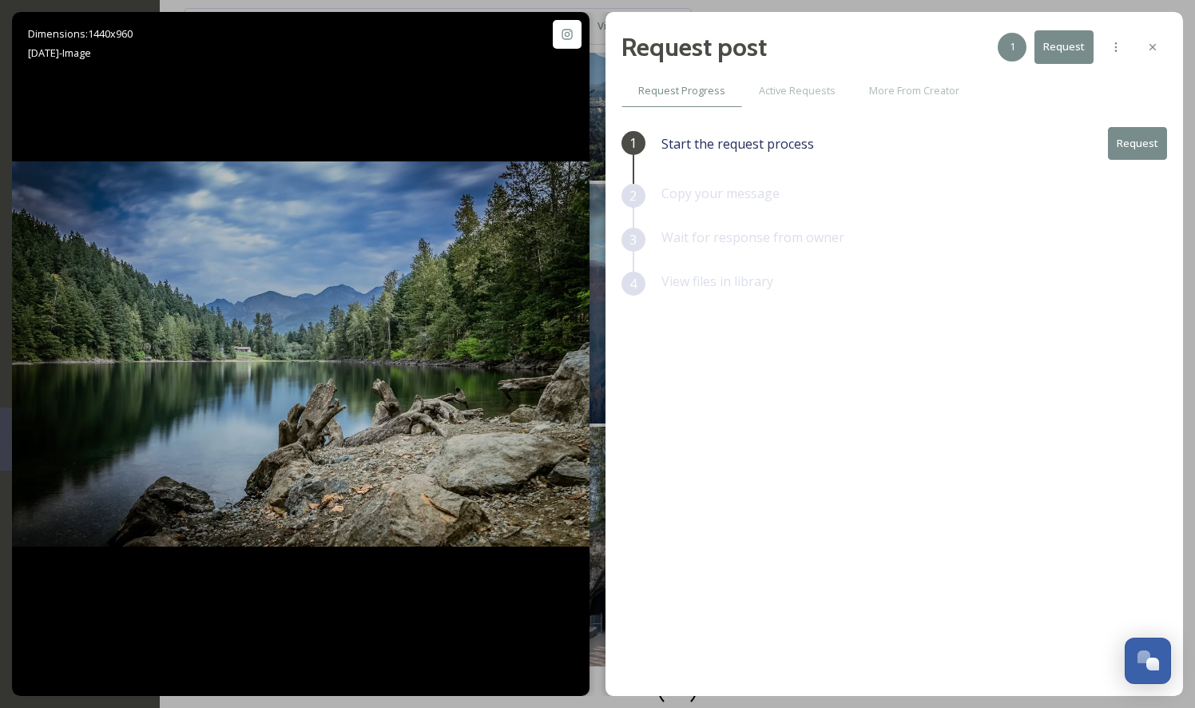
click at [1138, 142] on button "Request" at bounding box center [1137, 143] width 59 height 33
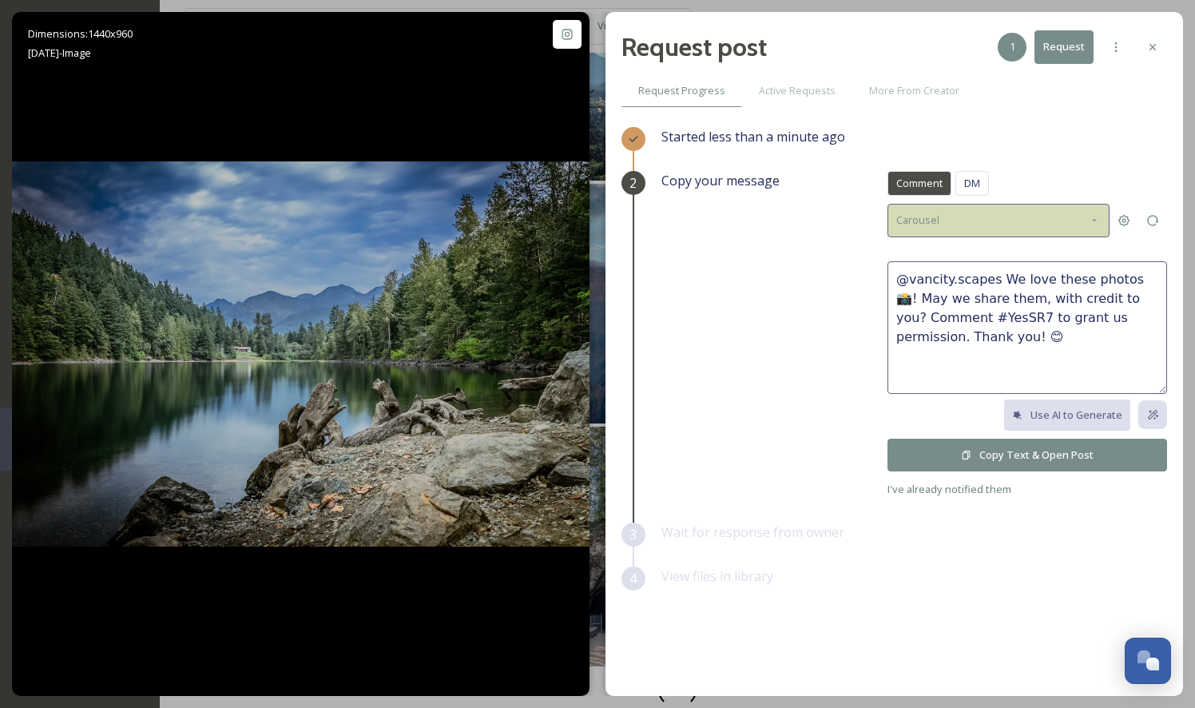
click at [1089, 214] on icon at bounding box center [1094, 220] width 13 height 13
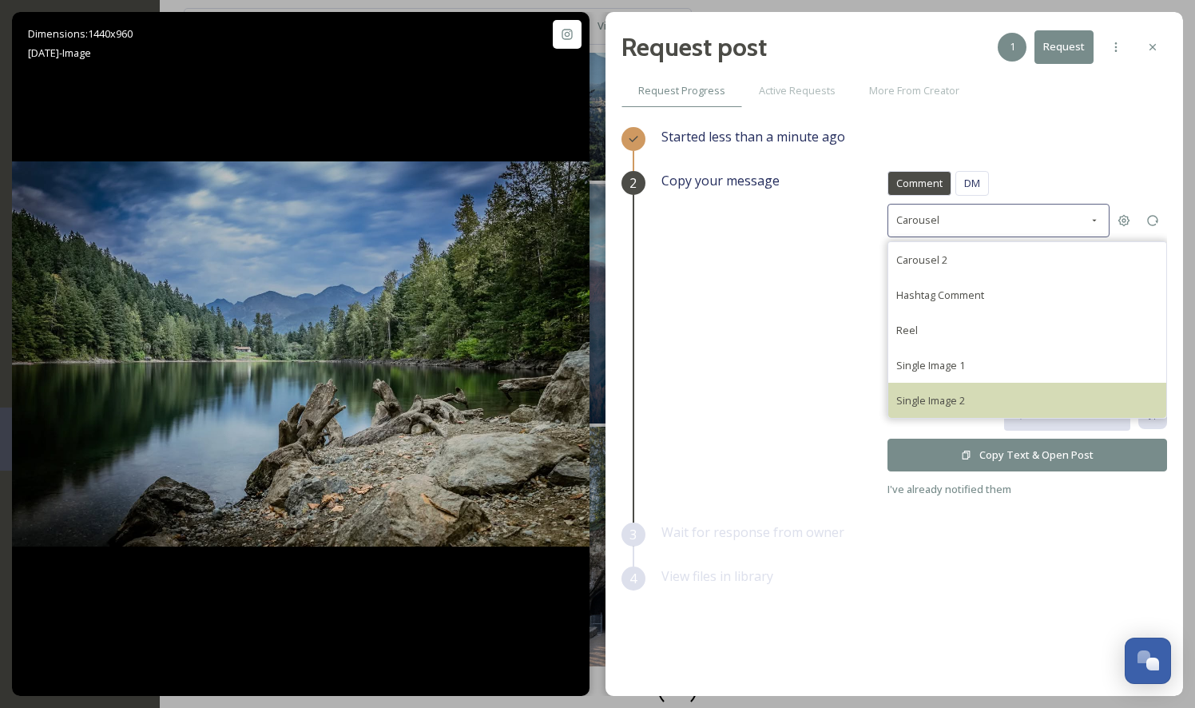
scroll to position [791, 0]
click at [935, 400] on span "Single Image 2" at bounding box center [930, 400] width 69 height 14
type textarea "@vancity.scapes We would love to share this beautiful photo on our social accou…"
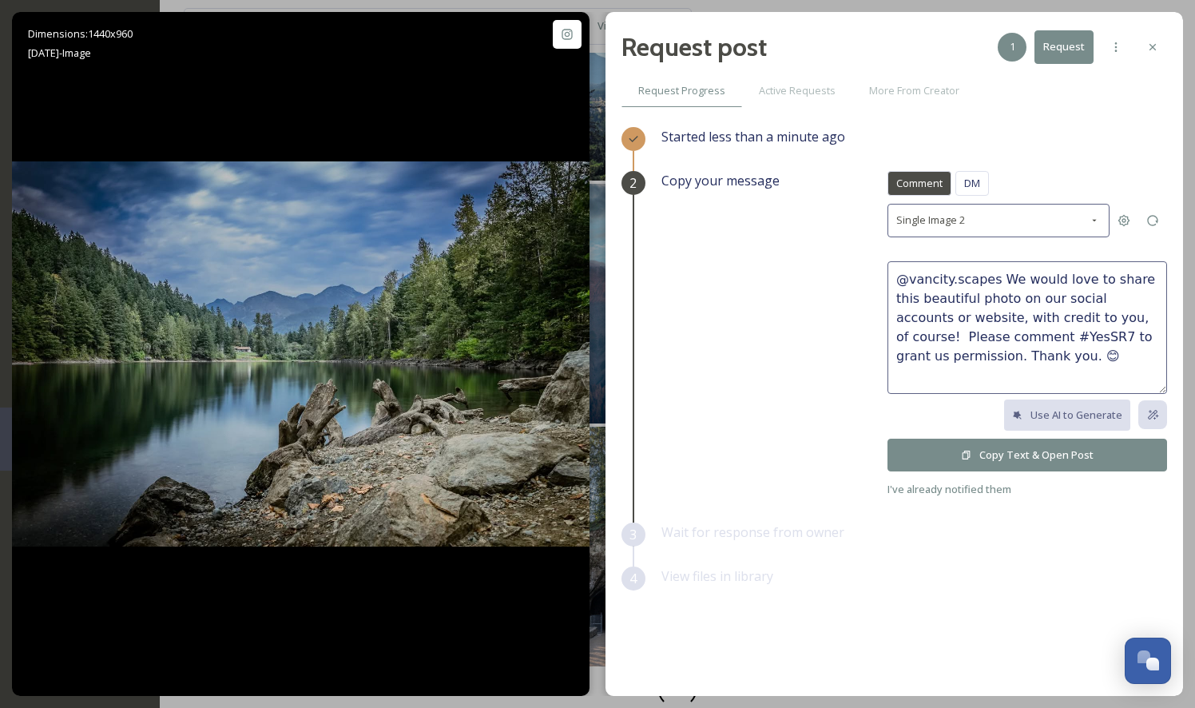
click at [971, 451] on icon at bounding box center [966, 455] width 10 height 10
